Goal: Task Accomplishment & Management: Manage account settings

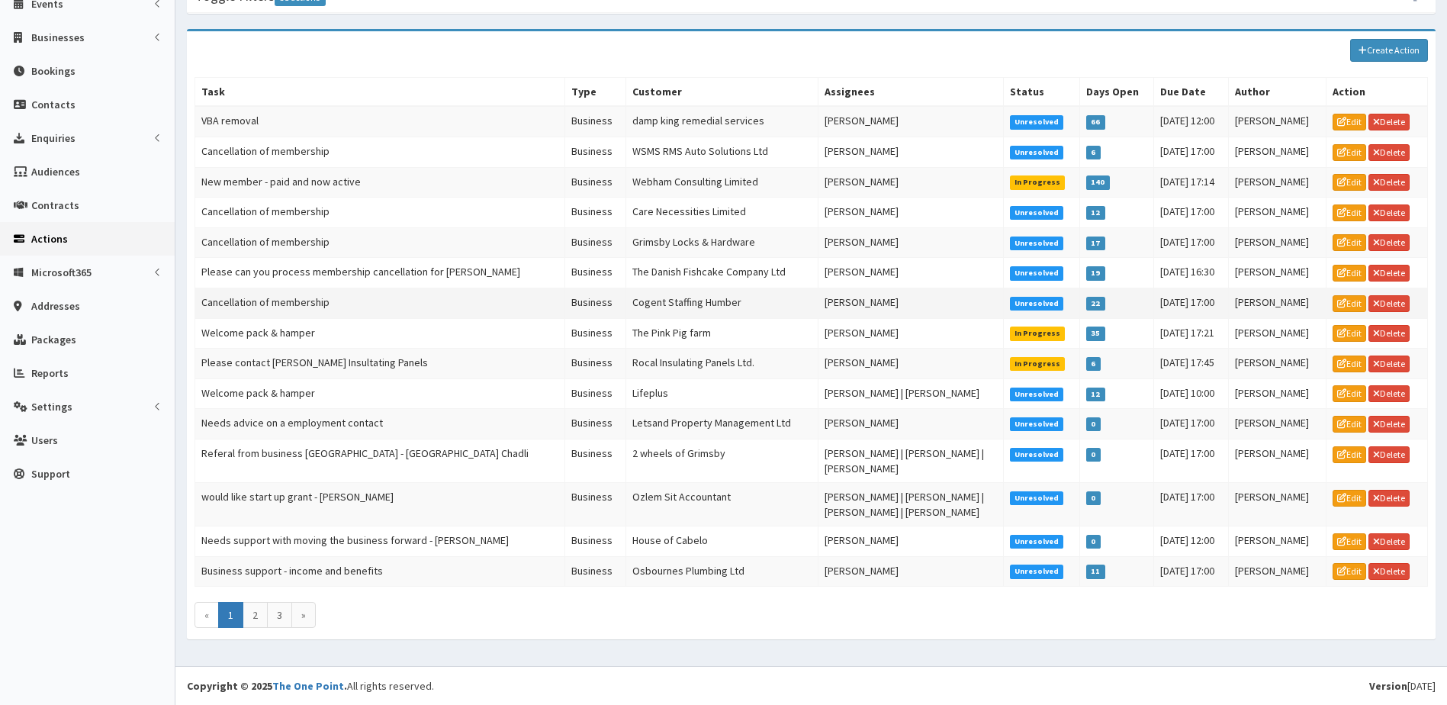
scroll to position [156, 0]
click at [251, 613] on link "2" at bounding box center [255, 615] width 25 height 26
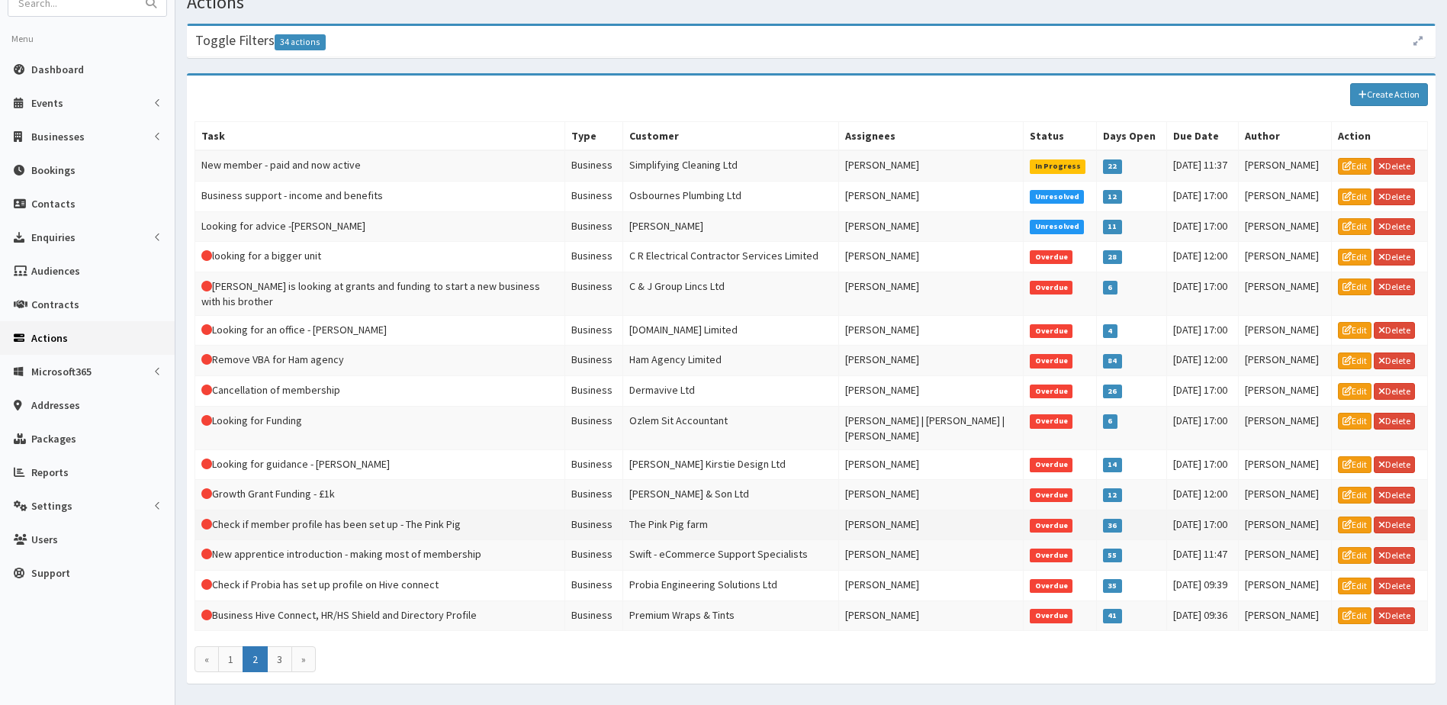
scroll to position [101, 0]
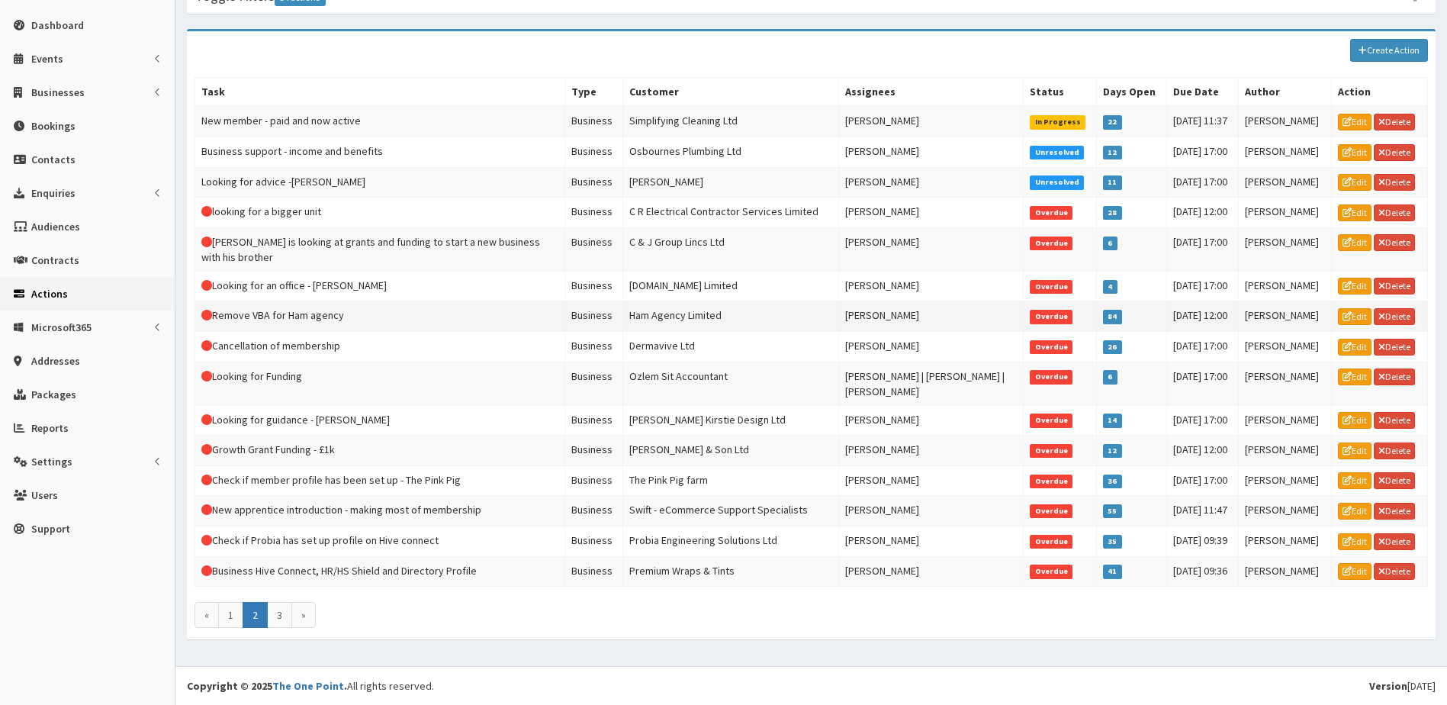
click at [241, 317] on td "This Action is overdue! Remove VBA for Ham agency" at bounding box center [380, 316] width 370 height 31
click at [1359, 317] on link "Edit" at bounding box center [1355, 316] width 34 height 17
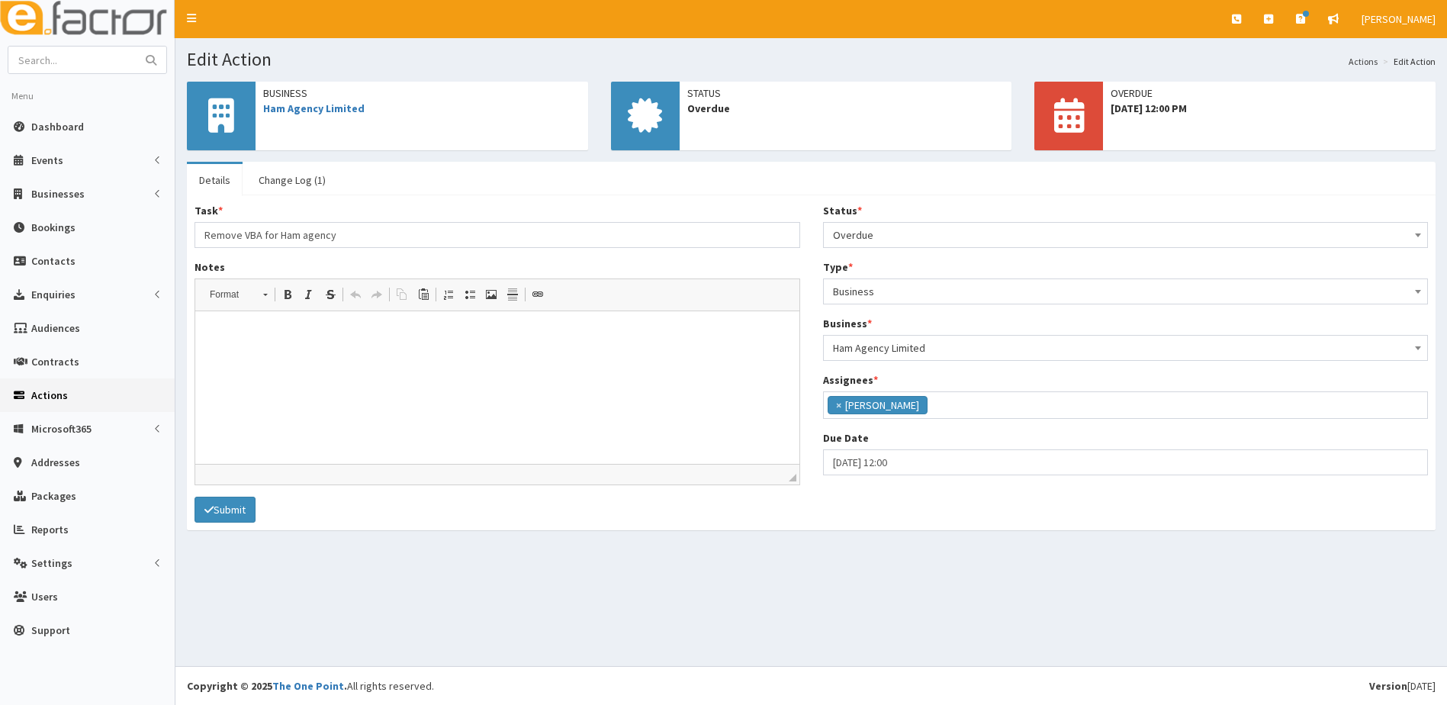
scroll to position [140, 0]
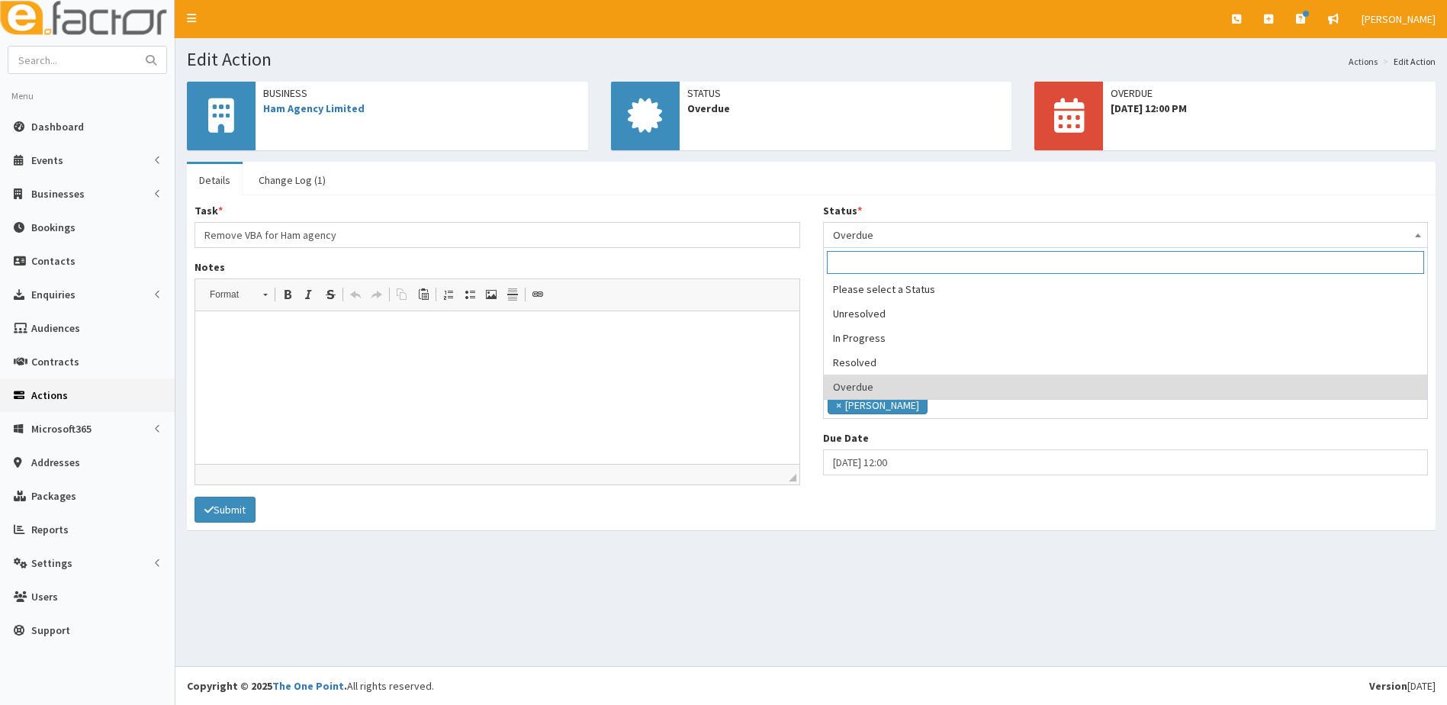
click at [923, 231] on span "Overdue" at bounding box center [1126, 234] width 586 height 21
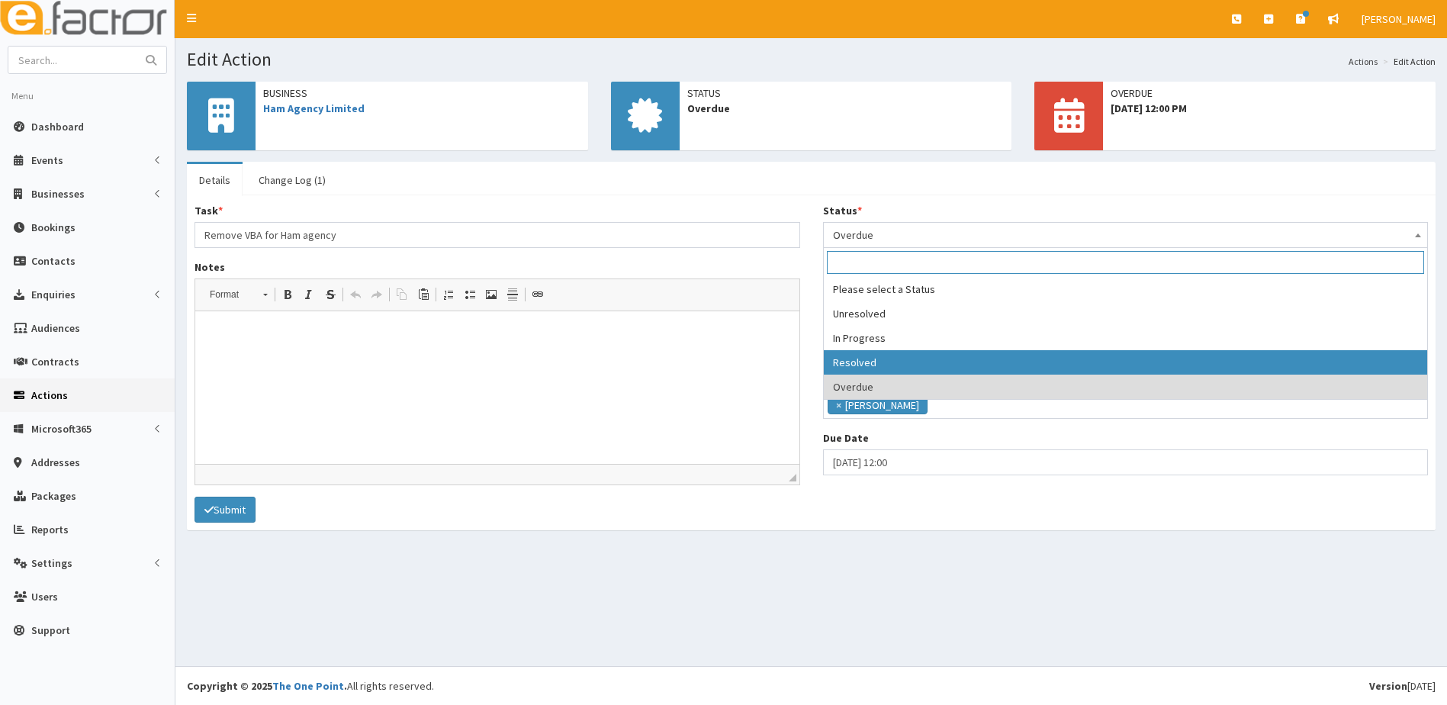
select select "3"
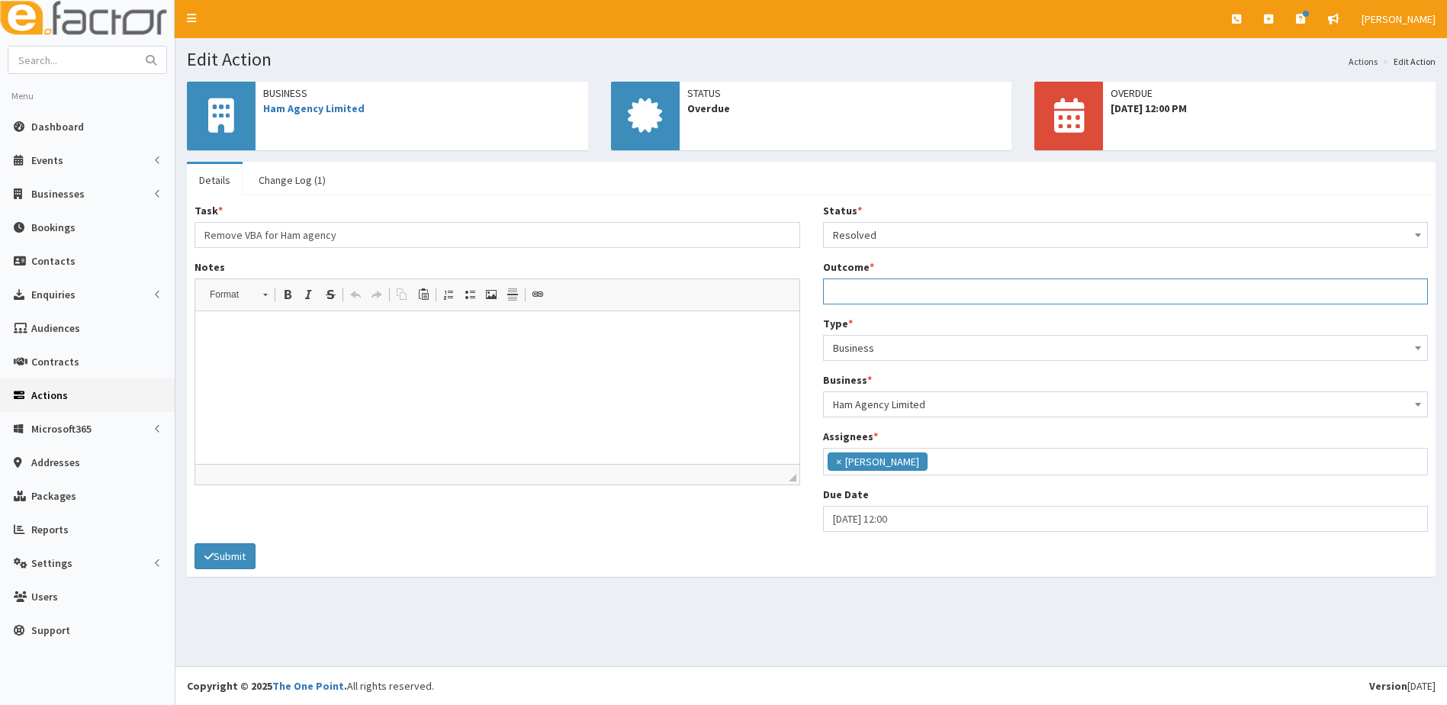
click at [867, 291] on input "Outcome *" at bounding box center [1126, 291] width 606 height 26
type input "removed"
click at [230, 554] on button "Submit" at bounding box center [225, 556] width 61 height 26
